Goal: Navigation & Orientation: Find specific page/section

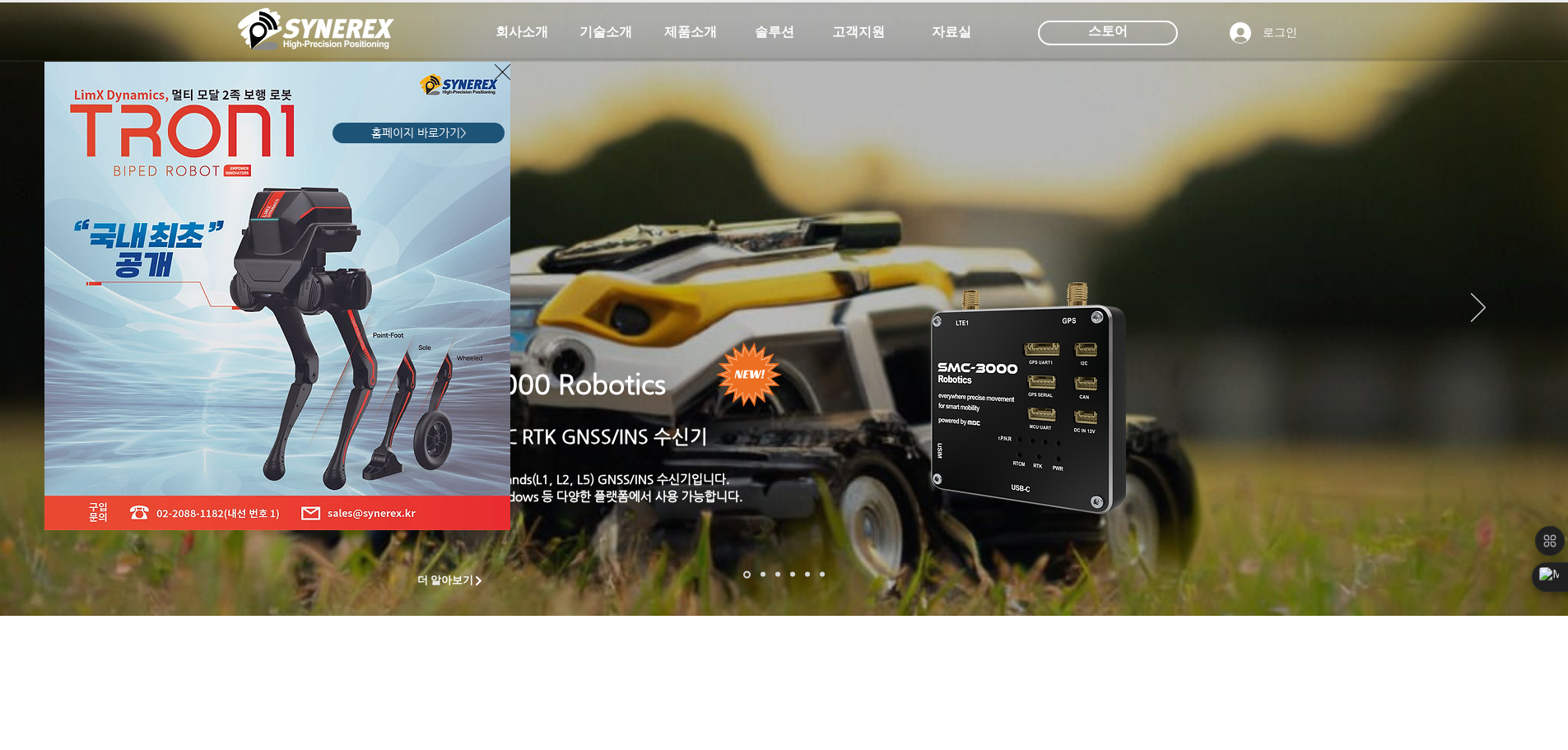
drag, startPoint x: 1490, startPoint y: 301, endPoint x: 1480, endPoint y: 302, distance: 10.0
click at [1488, 302] on div "LimX Dinamics" at bounding box center [784, 375] width 1568 height 750
click at [524, 30] on div "LimX Dinamics" at bounding box center [784, 375] width 1568 height 750
click at [488, 78] on img "LimX Dinamics" at bounding box center [277, 295] width 466 height 468
click at [496, 75] on icon "사이트로 돌아가기" at bounding box center [503, 71] width 16 height 20
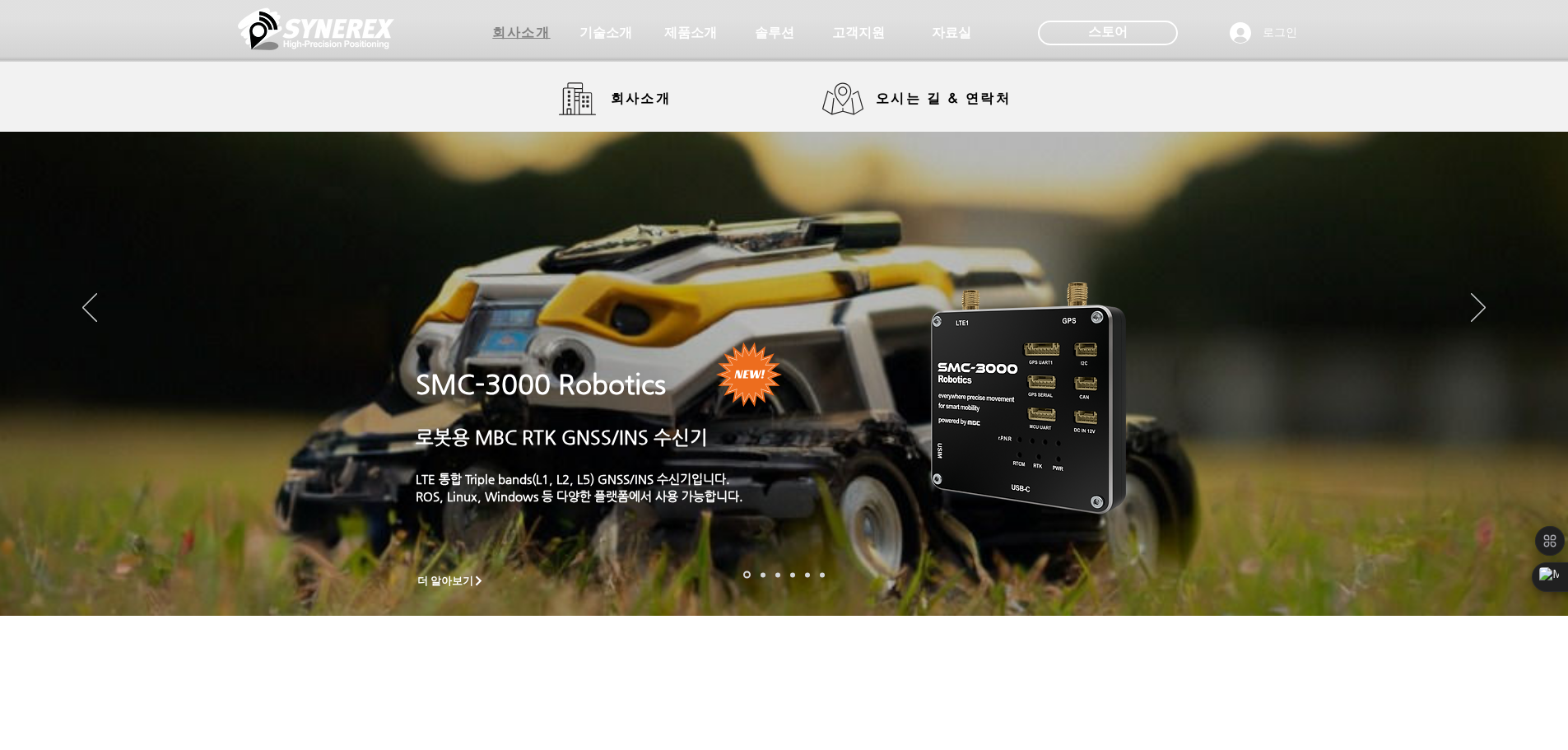
click at [516, 33] on span "회사소개" at bounding box center [521, 33] width 58 height 17
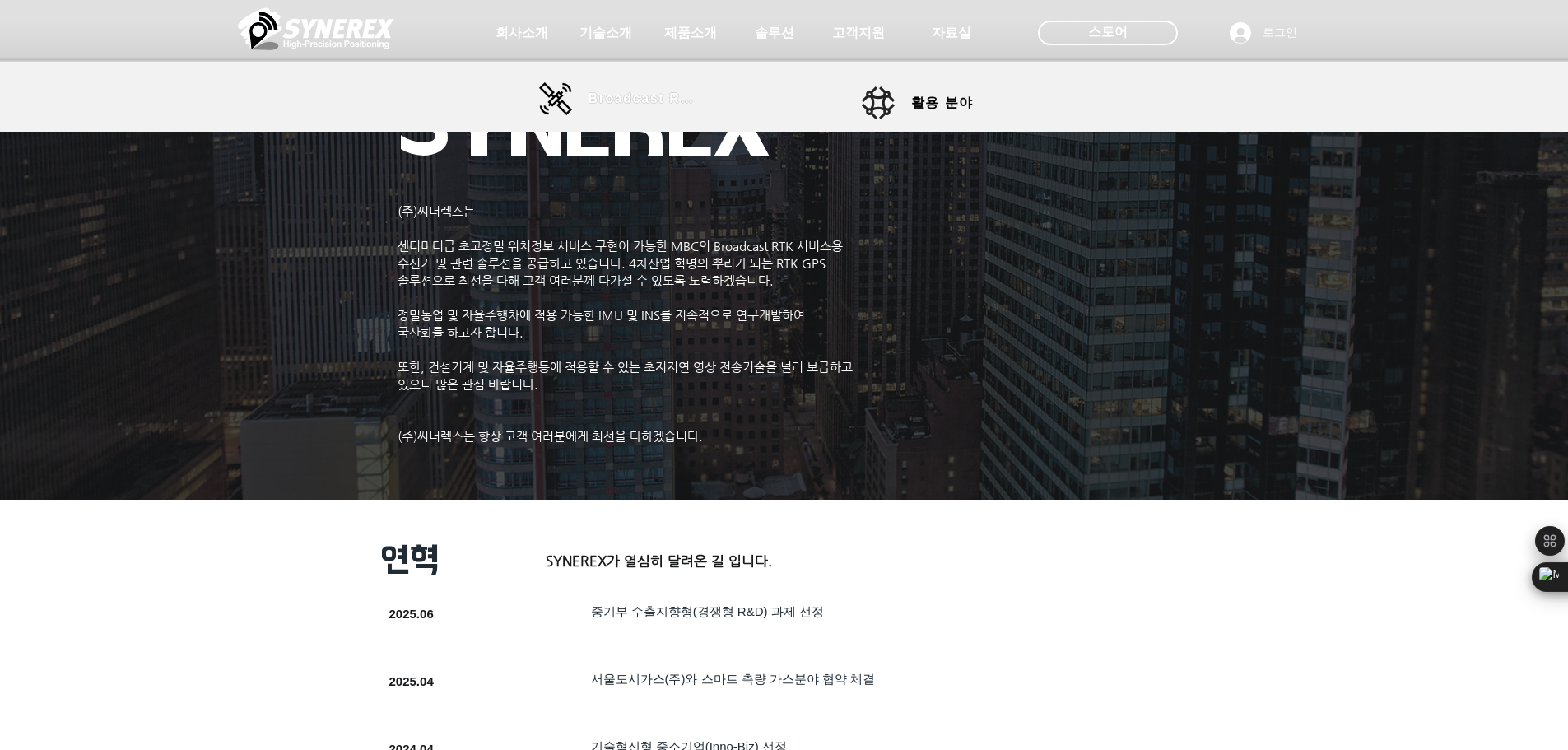
click at [609, 98] on span "Broadcast RTK" at bounding box center [644, 99] width 111 height 15
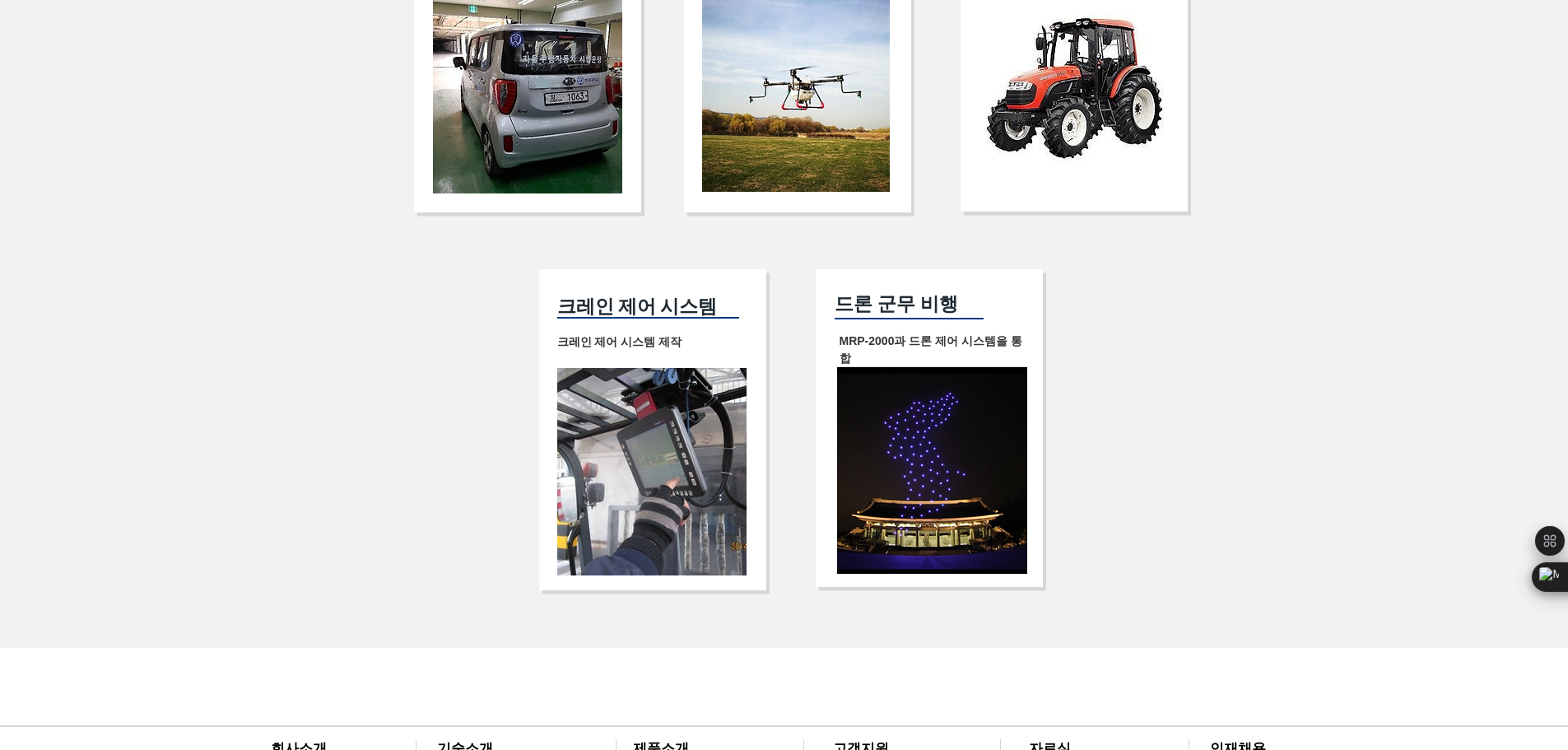
scroll to position [3373, 0]
